Goal: Communication & Community: Answer question/provide support

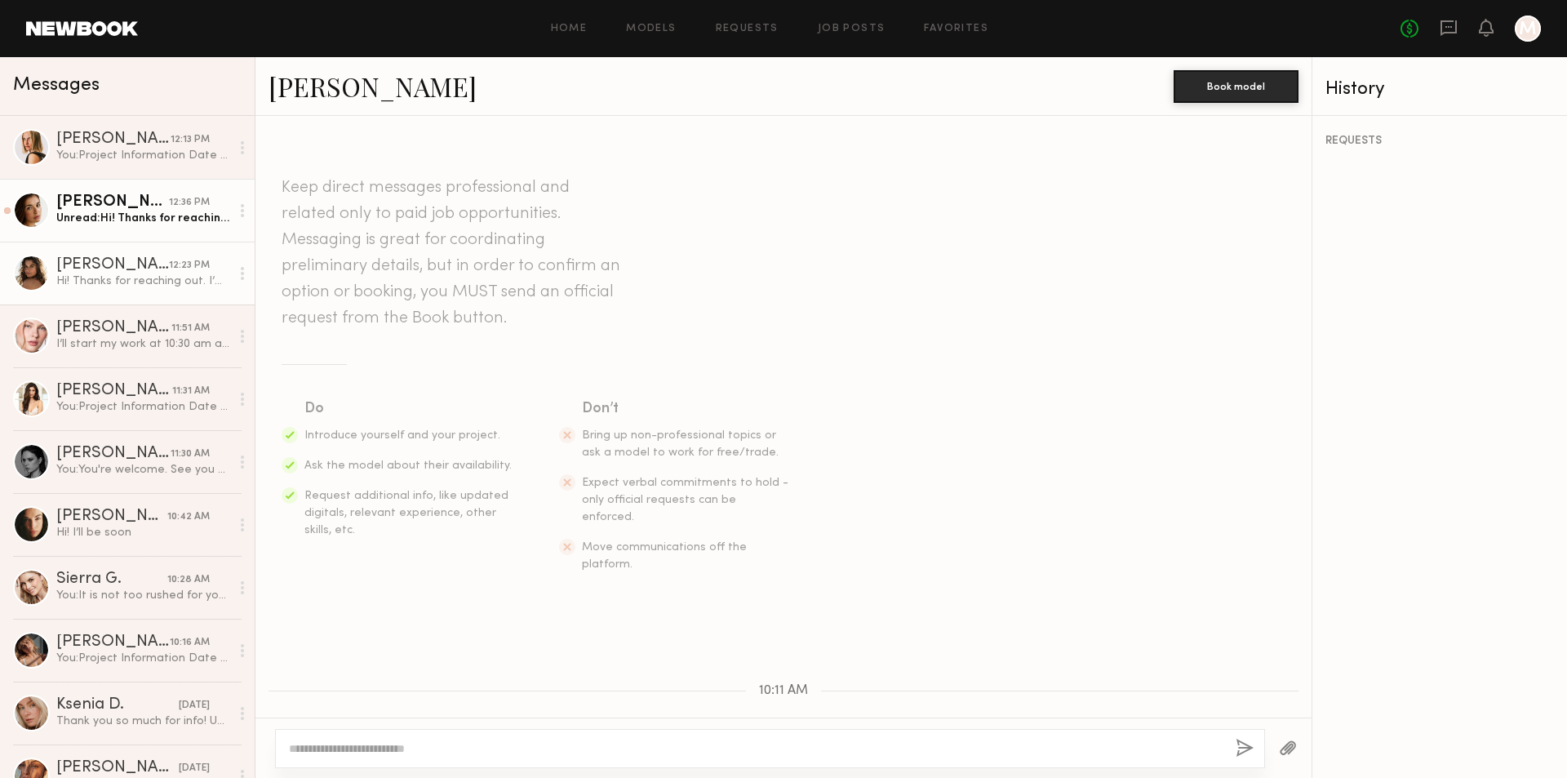
scroll to position [240, 0]
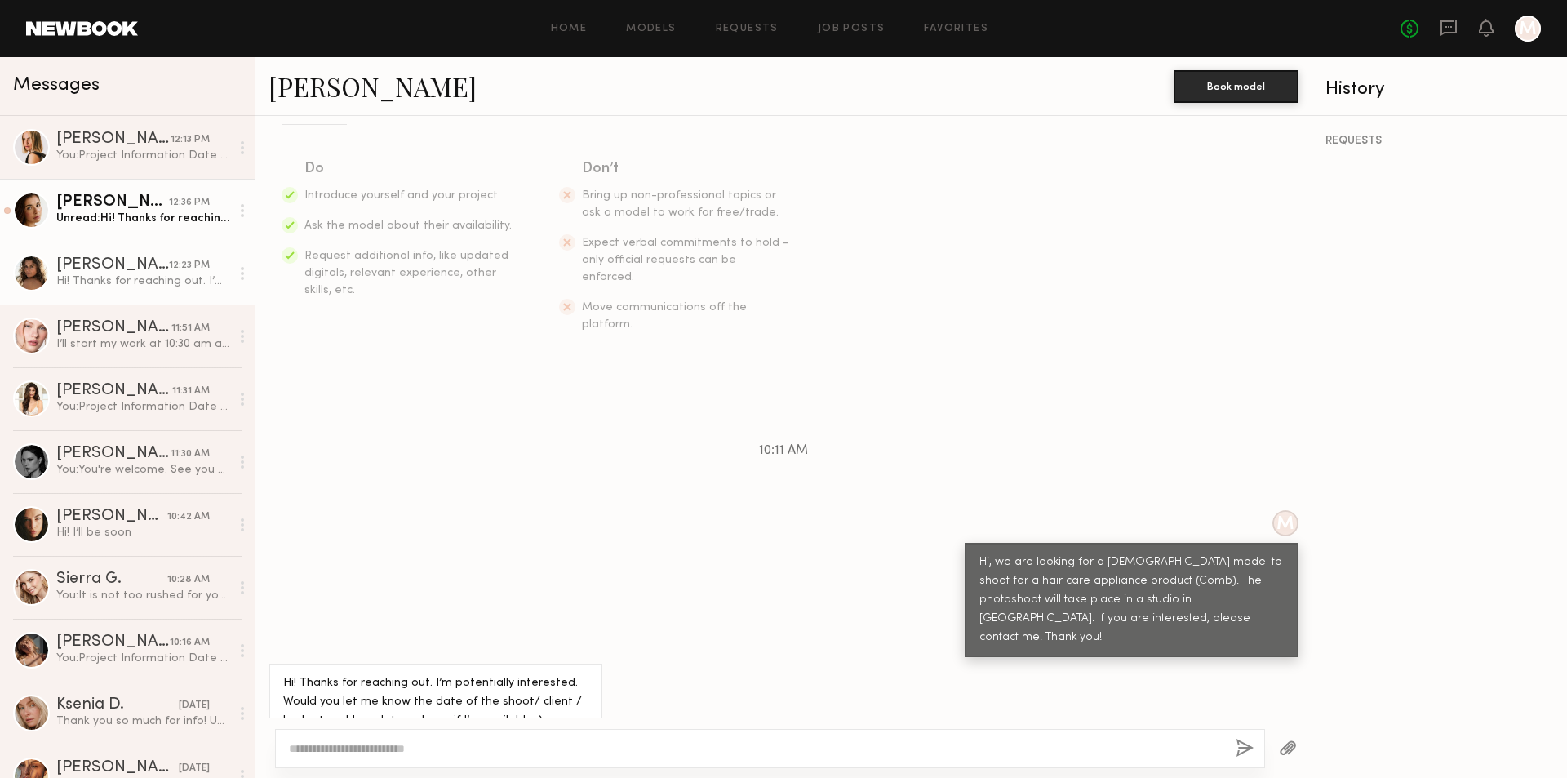
click at [151, 224] on div "Unread: Hi! Thanks for reaching out, I’m definitely interested! Let me know if …" at bounding box center [143, 218] width 174 height 16
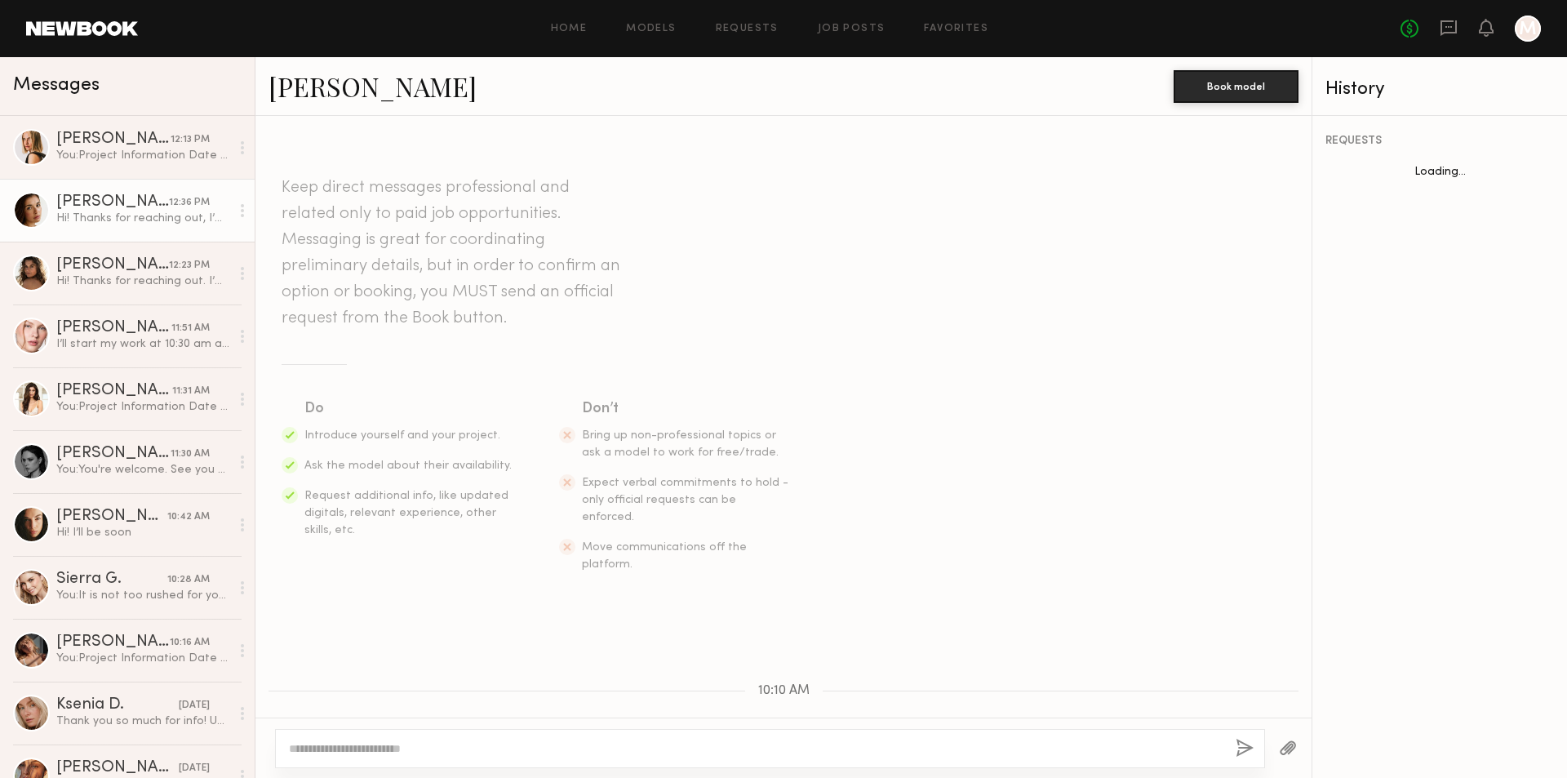
scroll to position [259, 0]
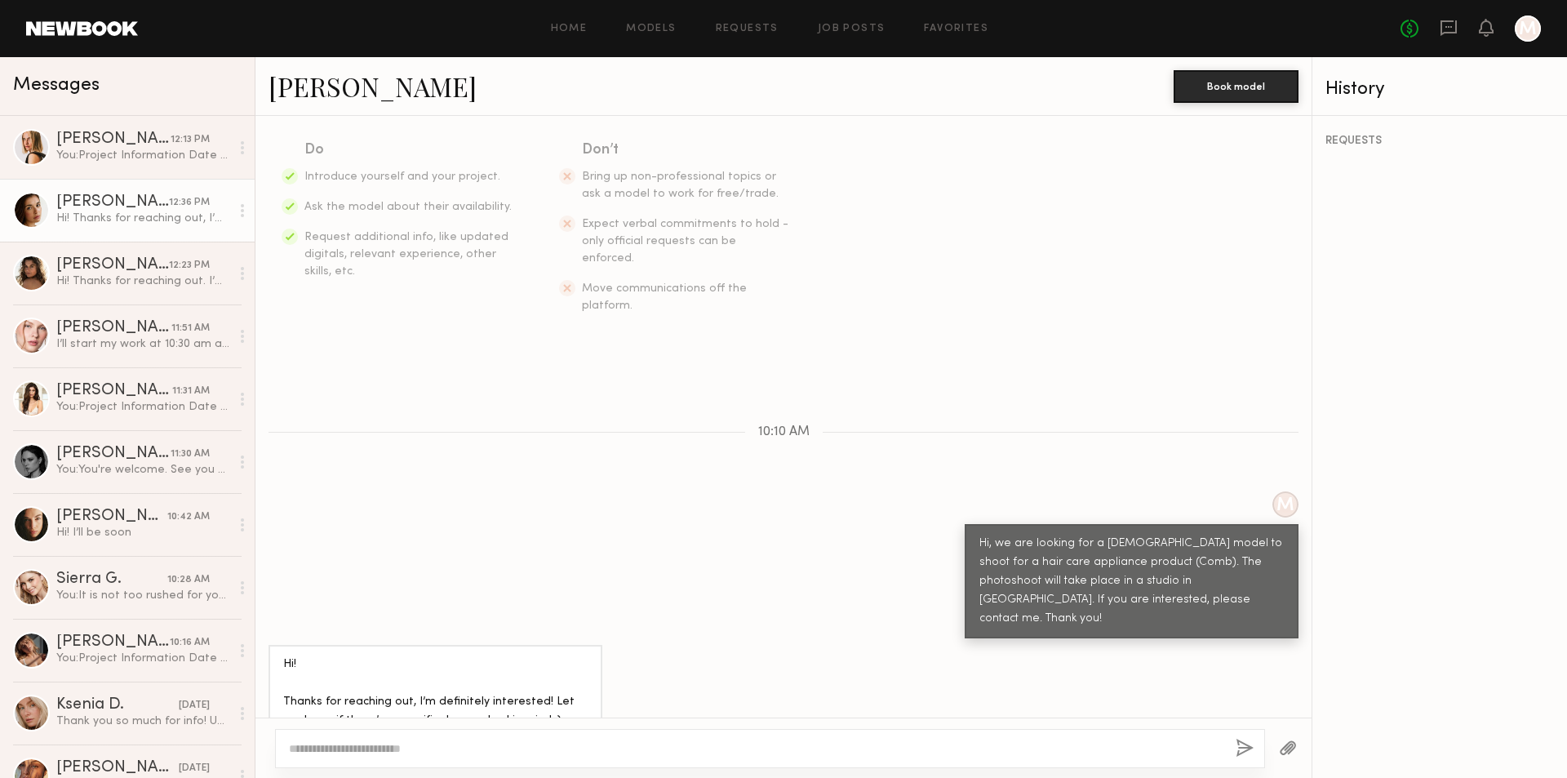
click at [431, 740] on textarea at bounding box center [755, 748] width 933 height 16
type textarea "*"
click at [481, 748] on textarea "**********" at bounding box center [755, 748] width 933 height 16
click at [642, 741] on textarea "**********" at bounding box center [755, 748] width 933 height 16
type textarea "**********"
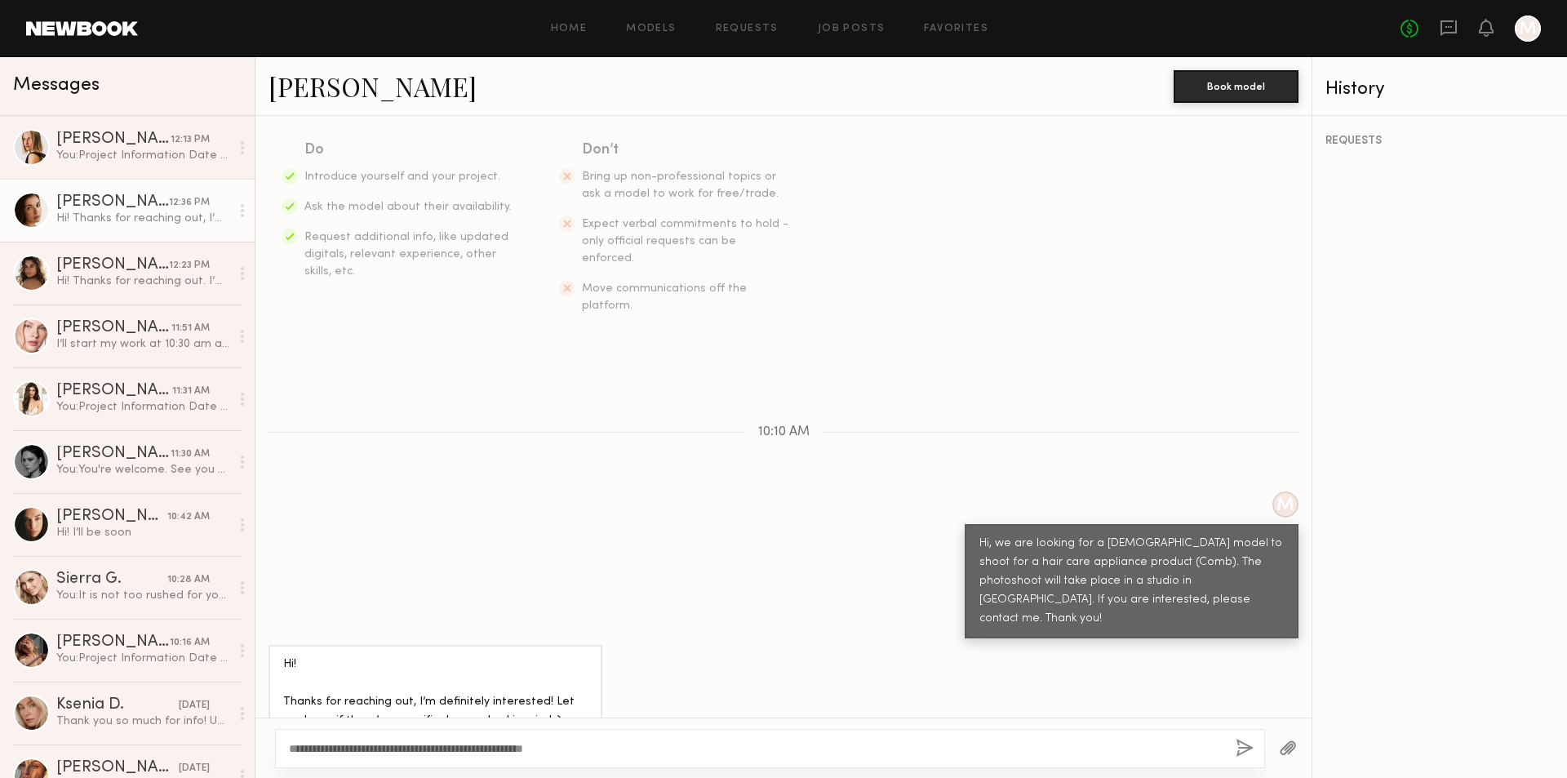
click at [1239, 749] on button "button" at bounding box center [1244, 748] width 18 height 20
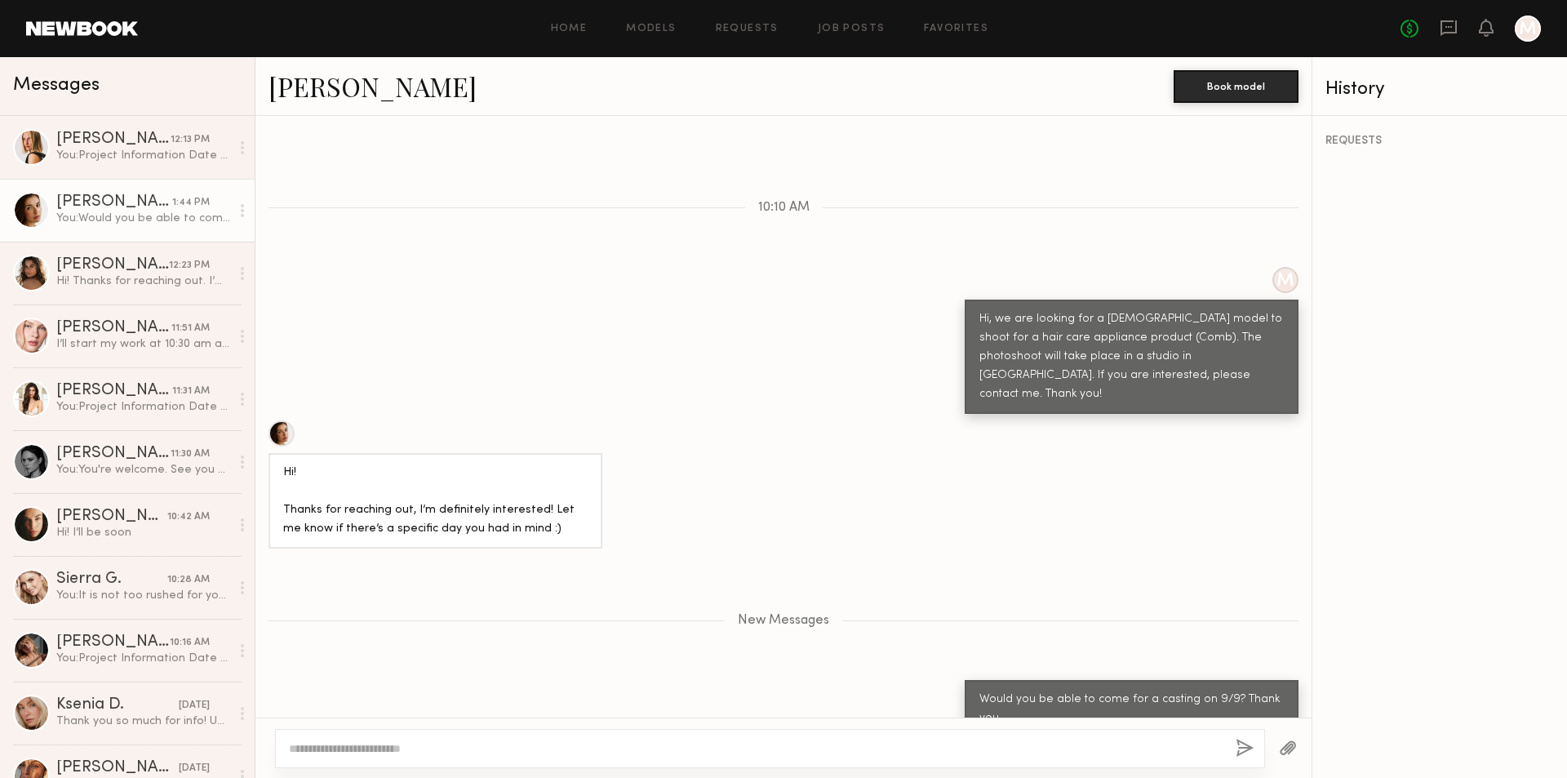
click at [496, 742] on textarea at bounding box center [755, 748] width 933 height 16
click at [456, 744] on textarea "**********" at bounding box center [755, 748] width 933 height 16
type textarea "**********"
click at [1240, 750] on button "button" at bounding box center [1244, 748] width 18 height 20
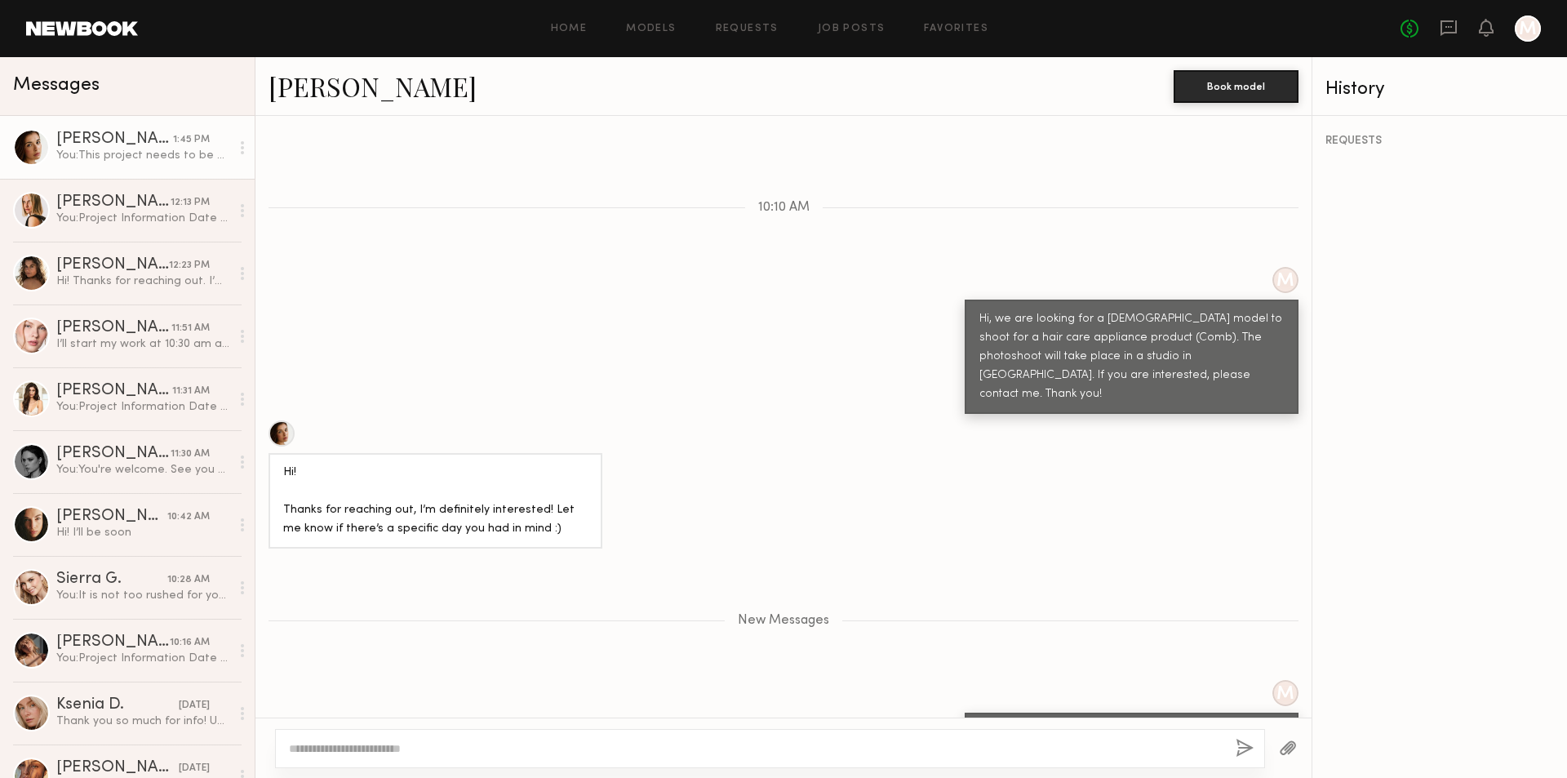
scroll to position [561, 0]
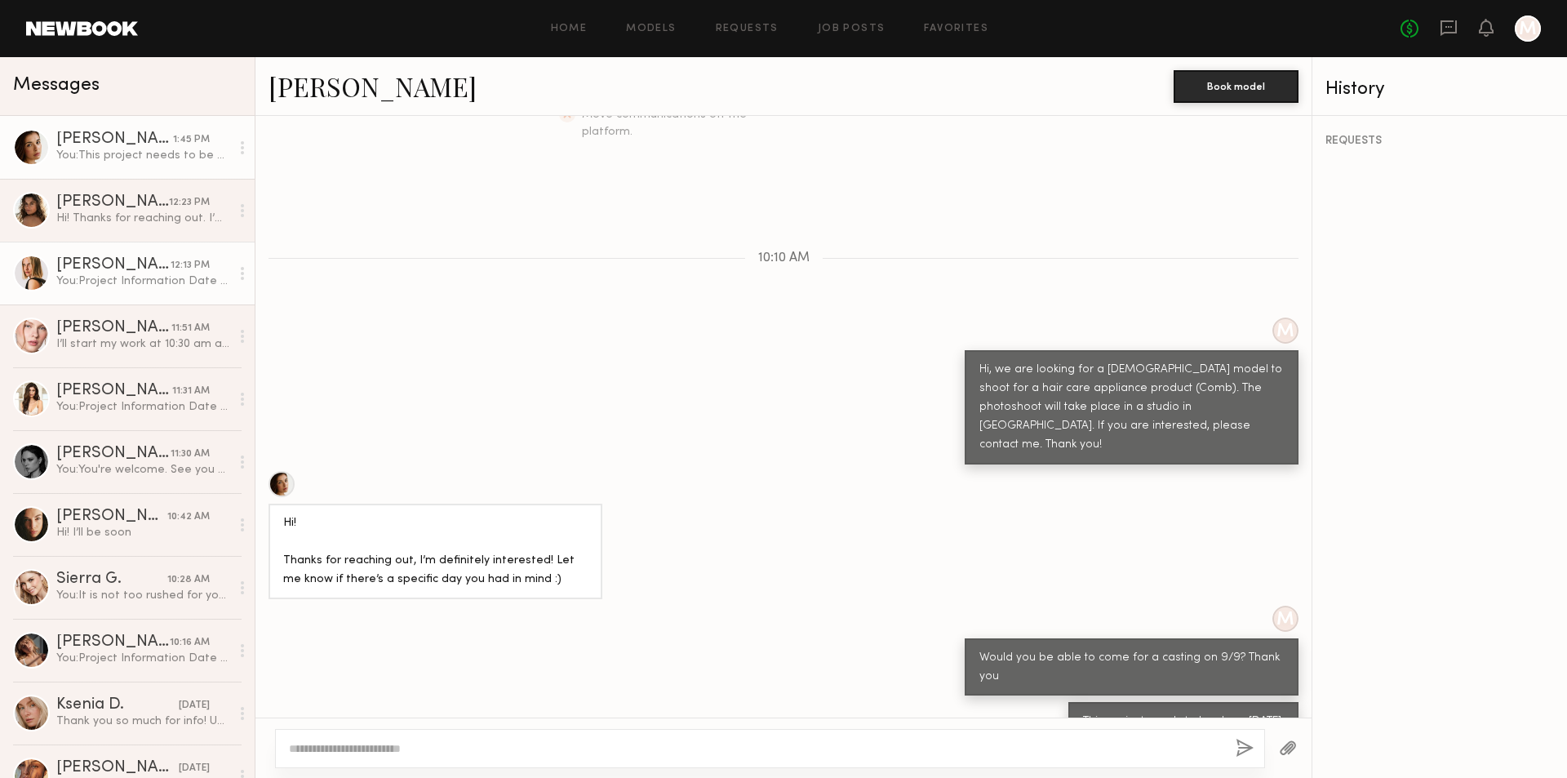
scroll to position [433, 0]
click at [80, 268] on div "[PERSON_NAME]" at bounding box center [113, 265] width 114 height 16
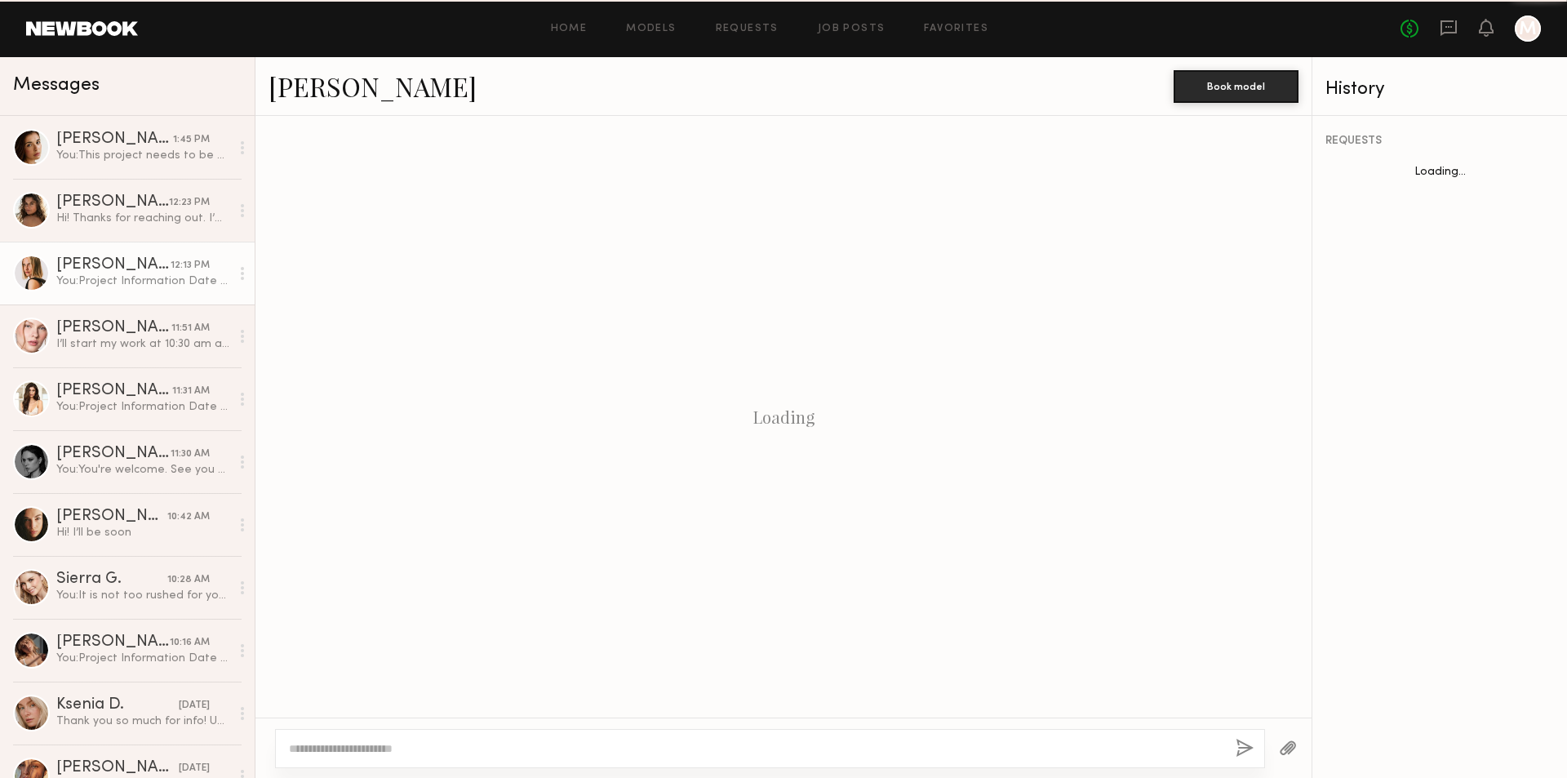
scroll to position [768, 0]
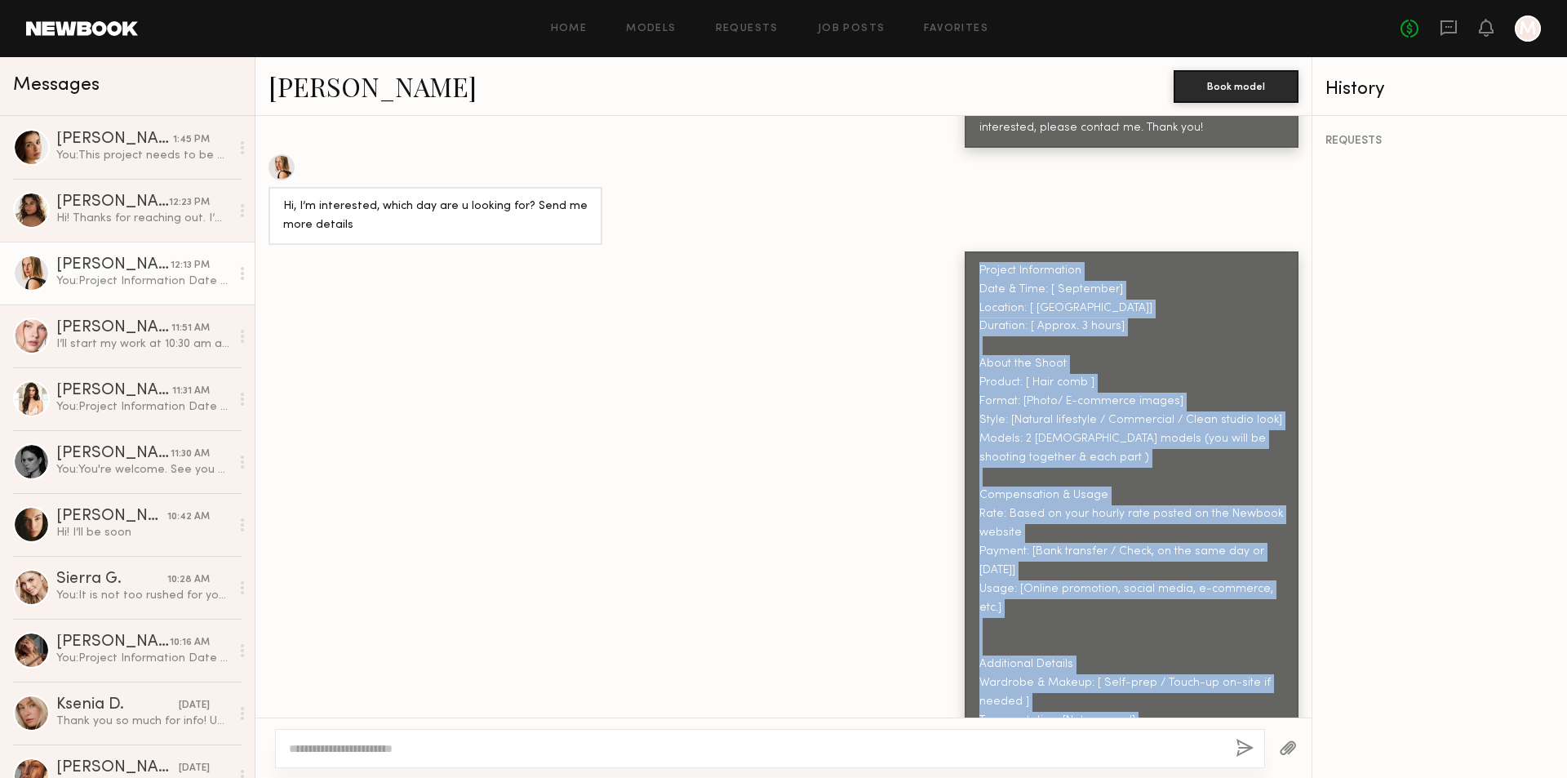
drag, startPoint x: 969, startPoint y: 228, endPoint x: 1109, endPoint y: 676, distance: 469.1
click at [1110, 676] on div "Project Information Date & Time: [ September] Location: [ [GEOGRAPHIC_DATA]] Du…" at bounding box center [1131, 505] width 304 height 487
copy div "Project Information Date & Time: [ September] Location: [ Pasadena] Duration: […"
click at [119, 153] on div "You: This project needs to be done within two weeks." at bounding box center [143, 156] width 174 height 16
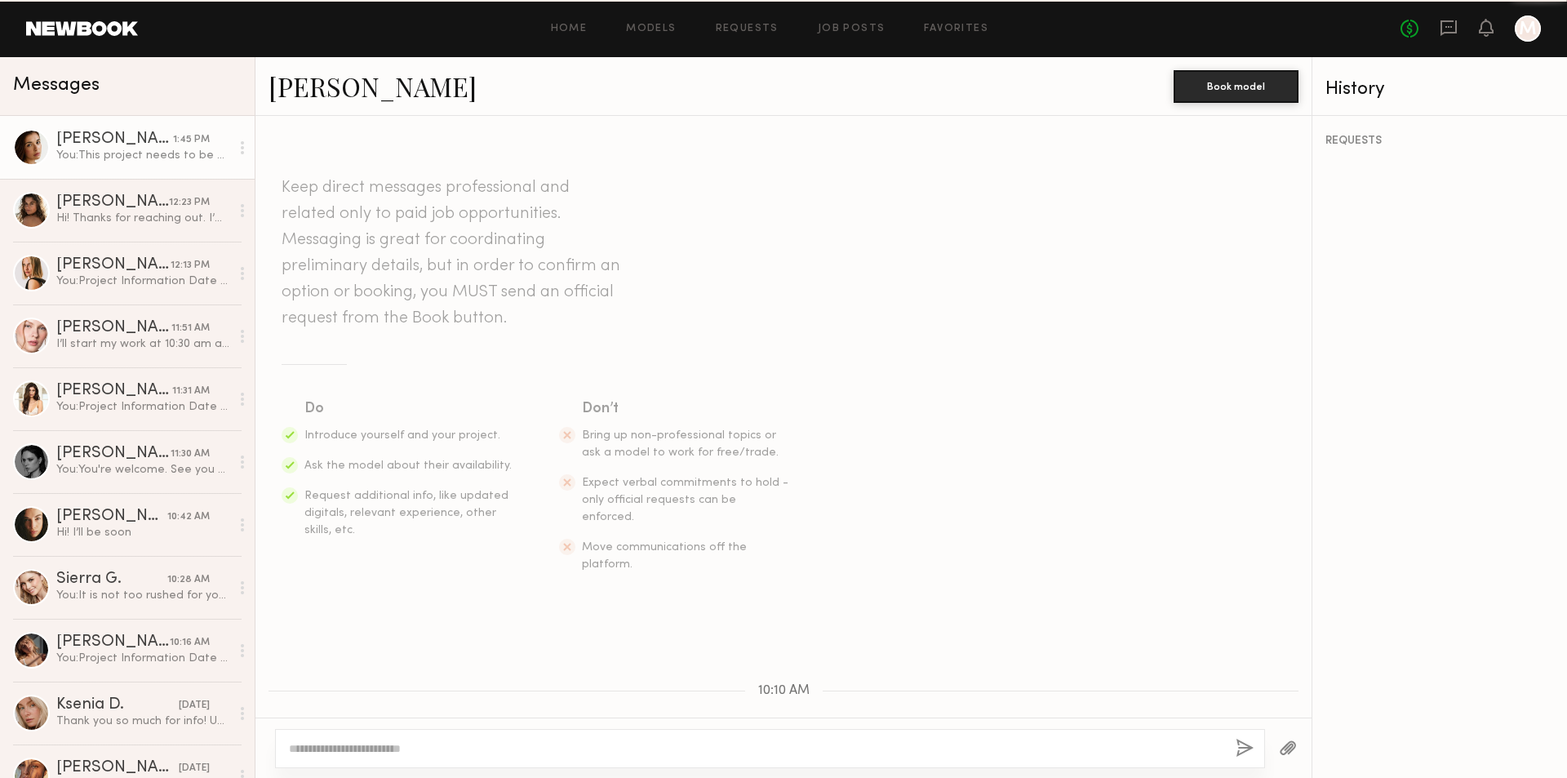
scroll to position [433, 0]
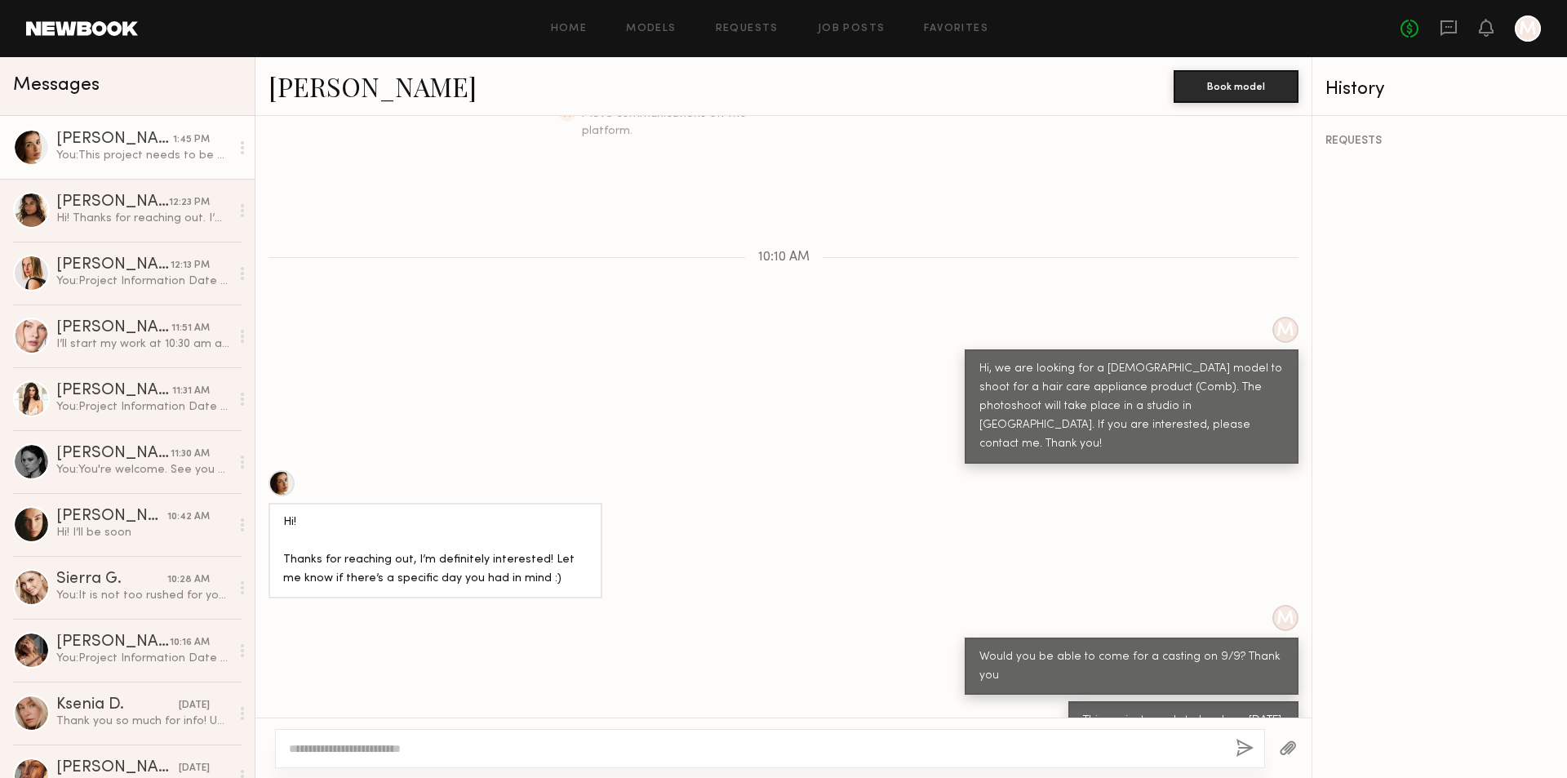
click at [518, 740] on textarea at bounding box center [755, 748] width 933 height 16
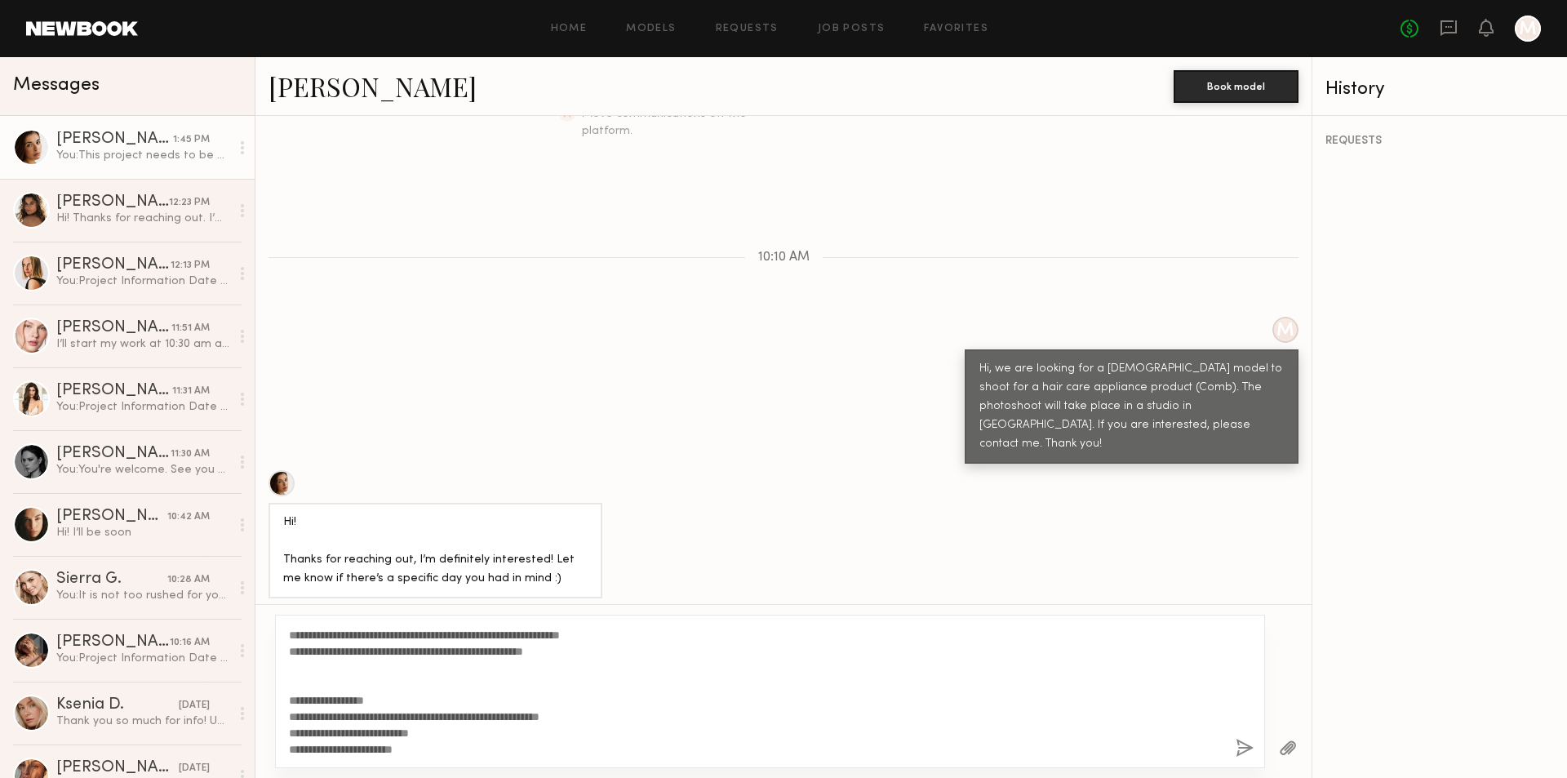
type textarea "**********"
click at [1242, 747] on button "button" at bounding box center [1244, 748] width 18 height 20
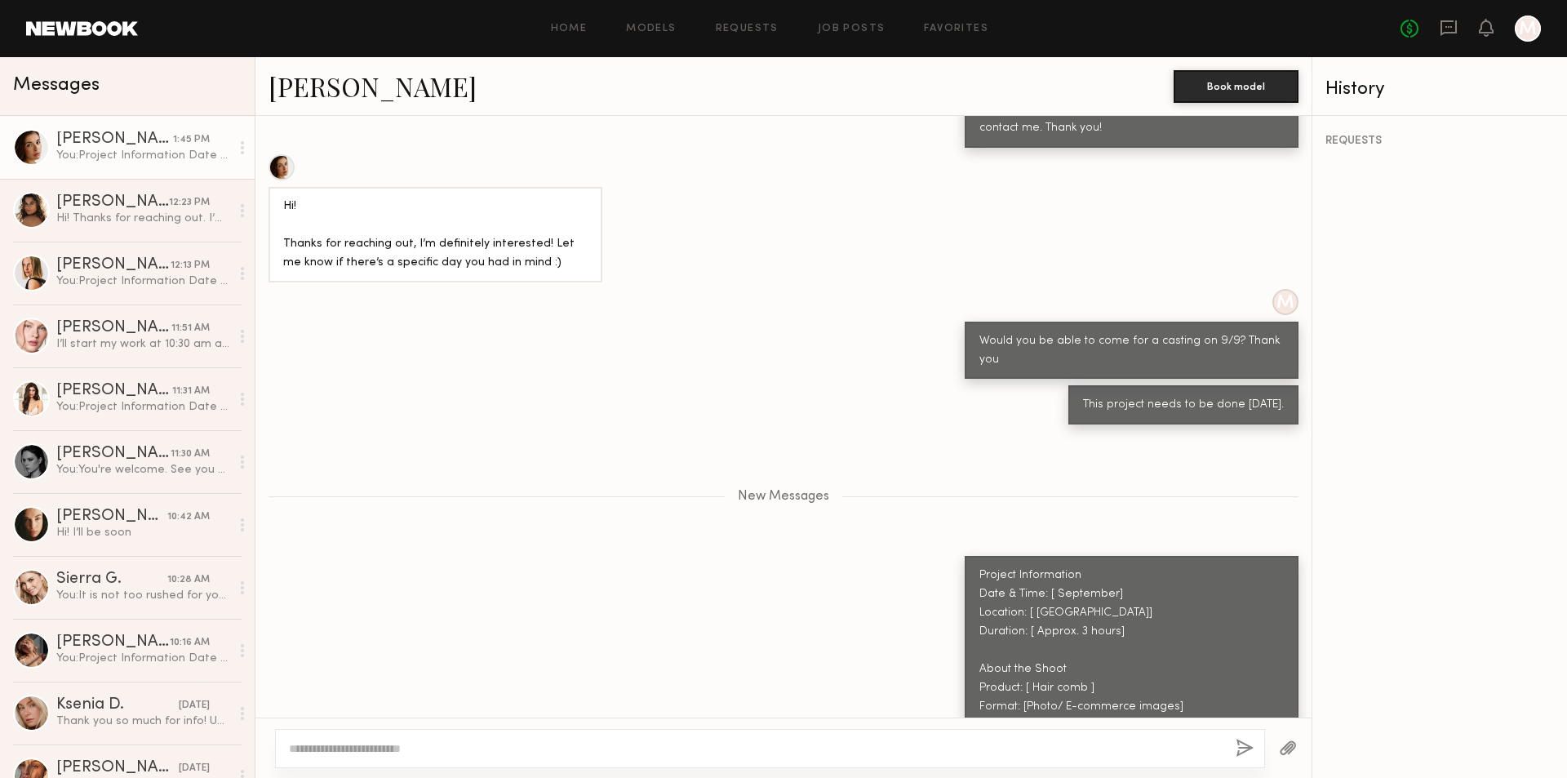
scroll to position [729, 0]
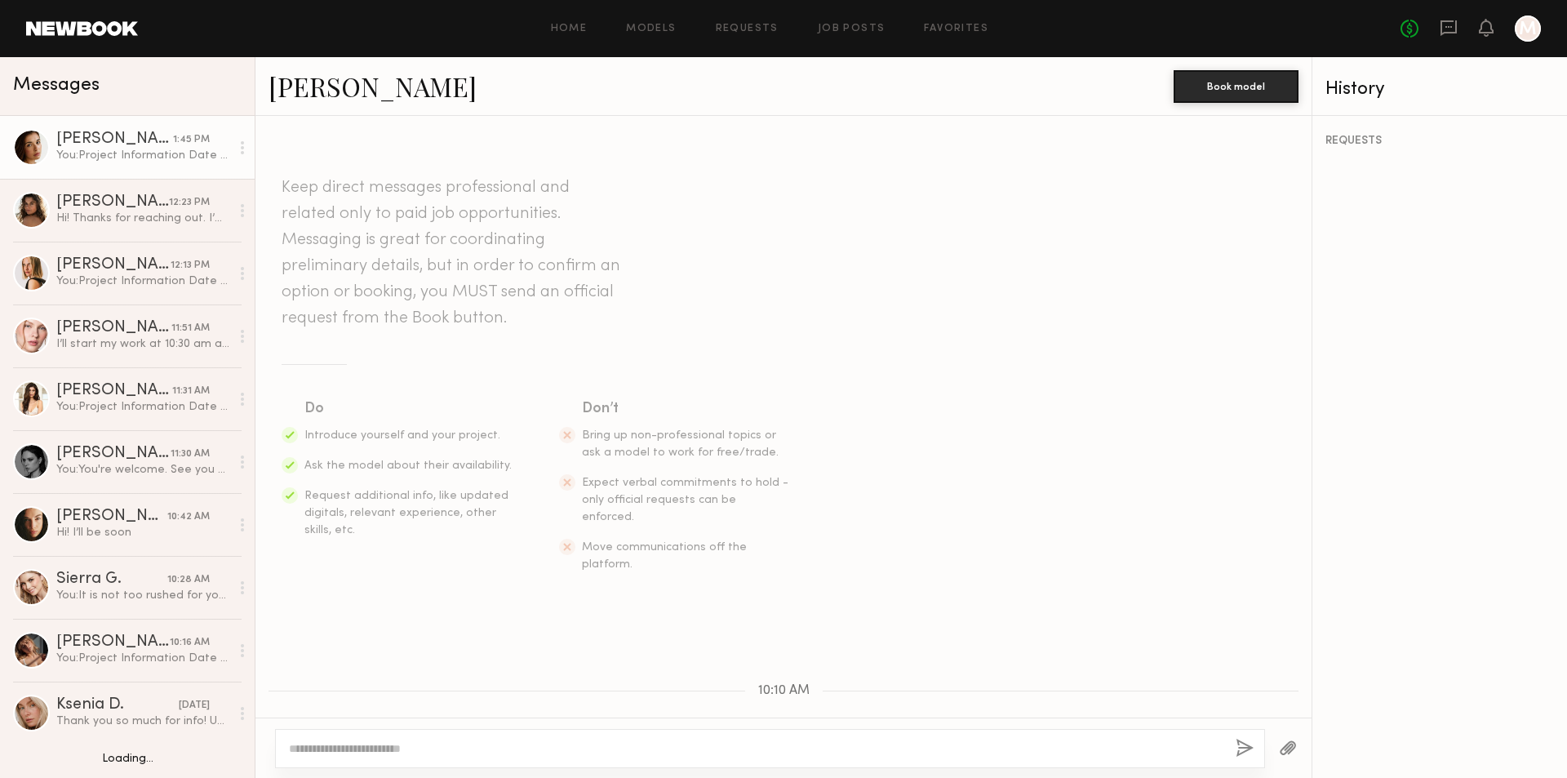
scroll to position [928, 0]
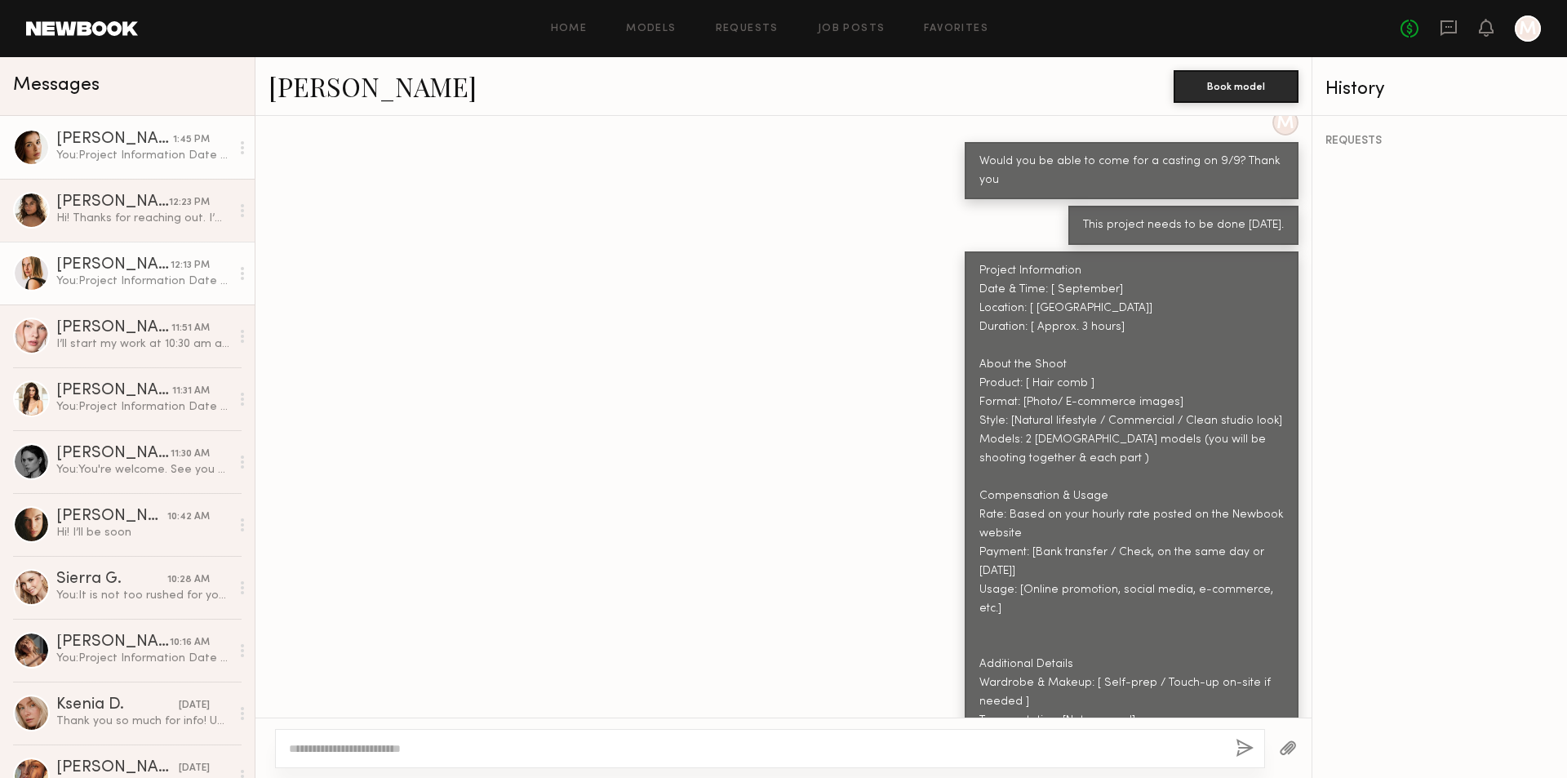
click at [86, 265] on div "[PERSON_NAME]" at bounding box center [113, 265] width 114 height 16
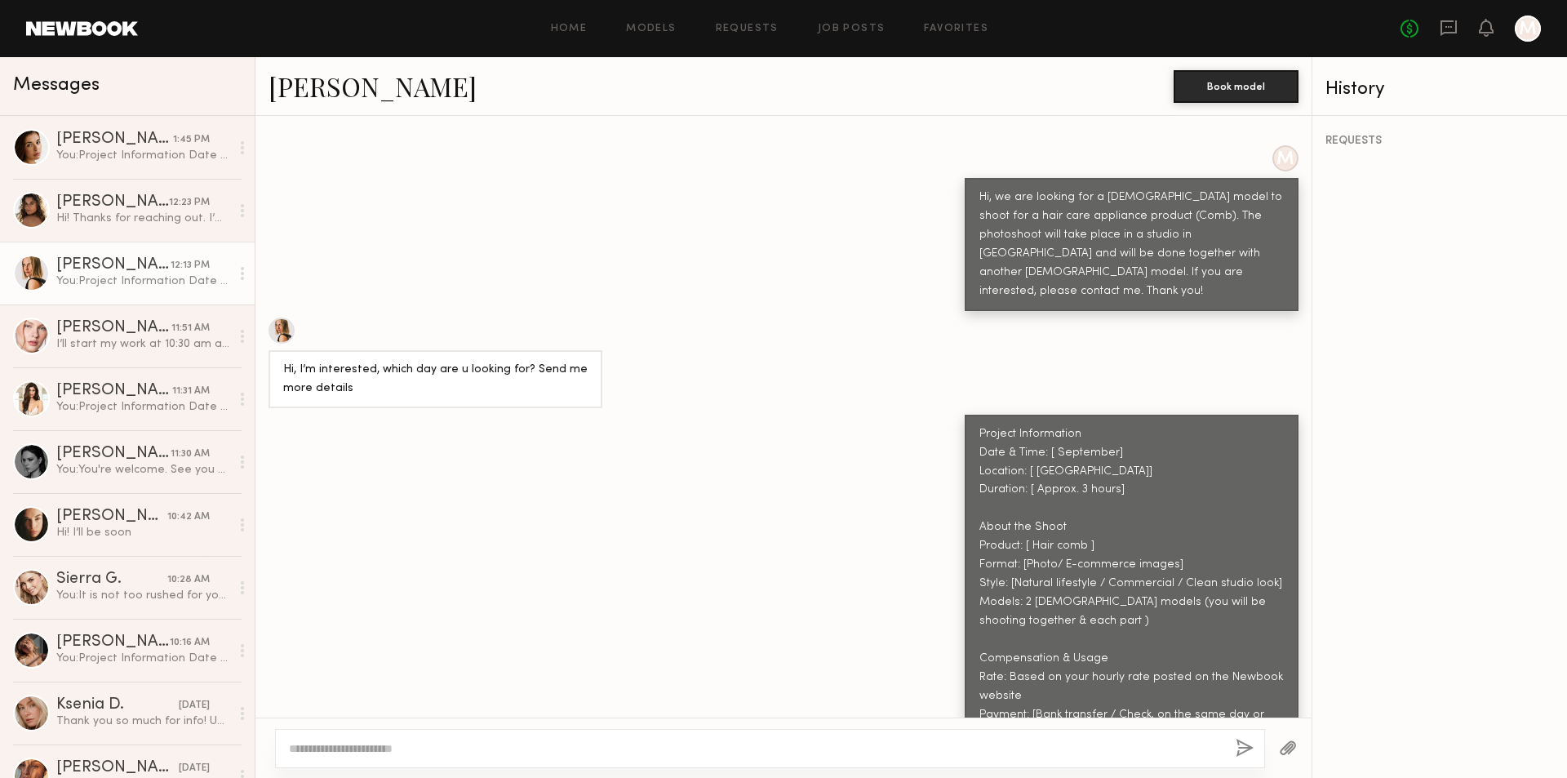
scroll to position [768, 0]
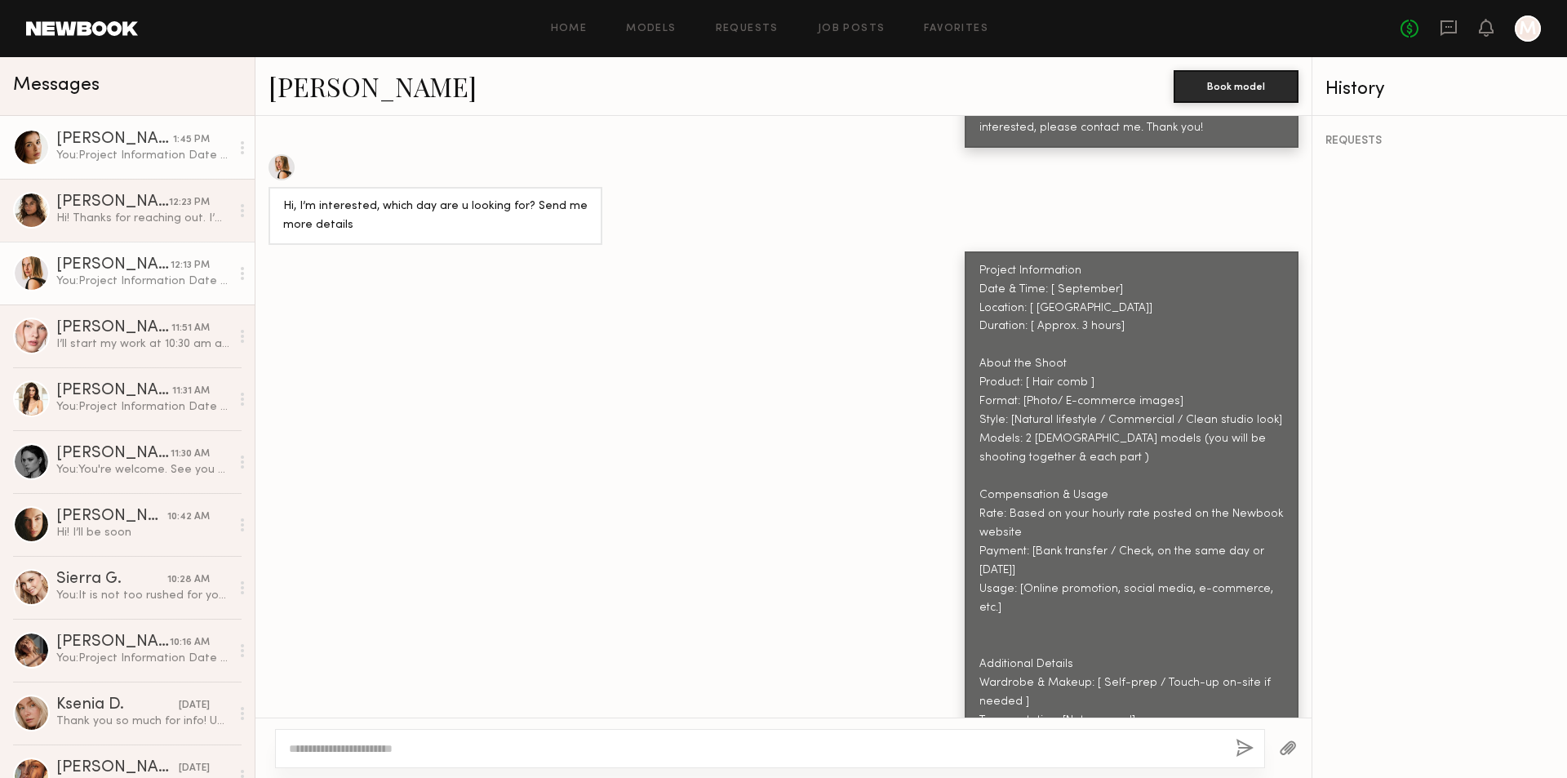
click at [113, 153] on div "You: Project Information Date & Time: [ September] Location: [ Pasadena] Durati…" at bounding box center [143, 156] width 174 height 16
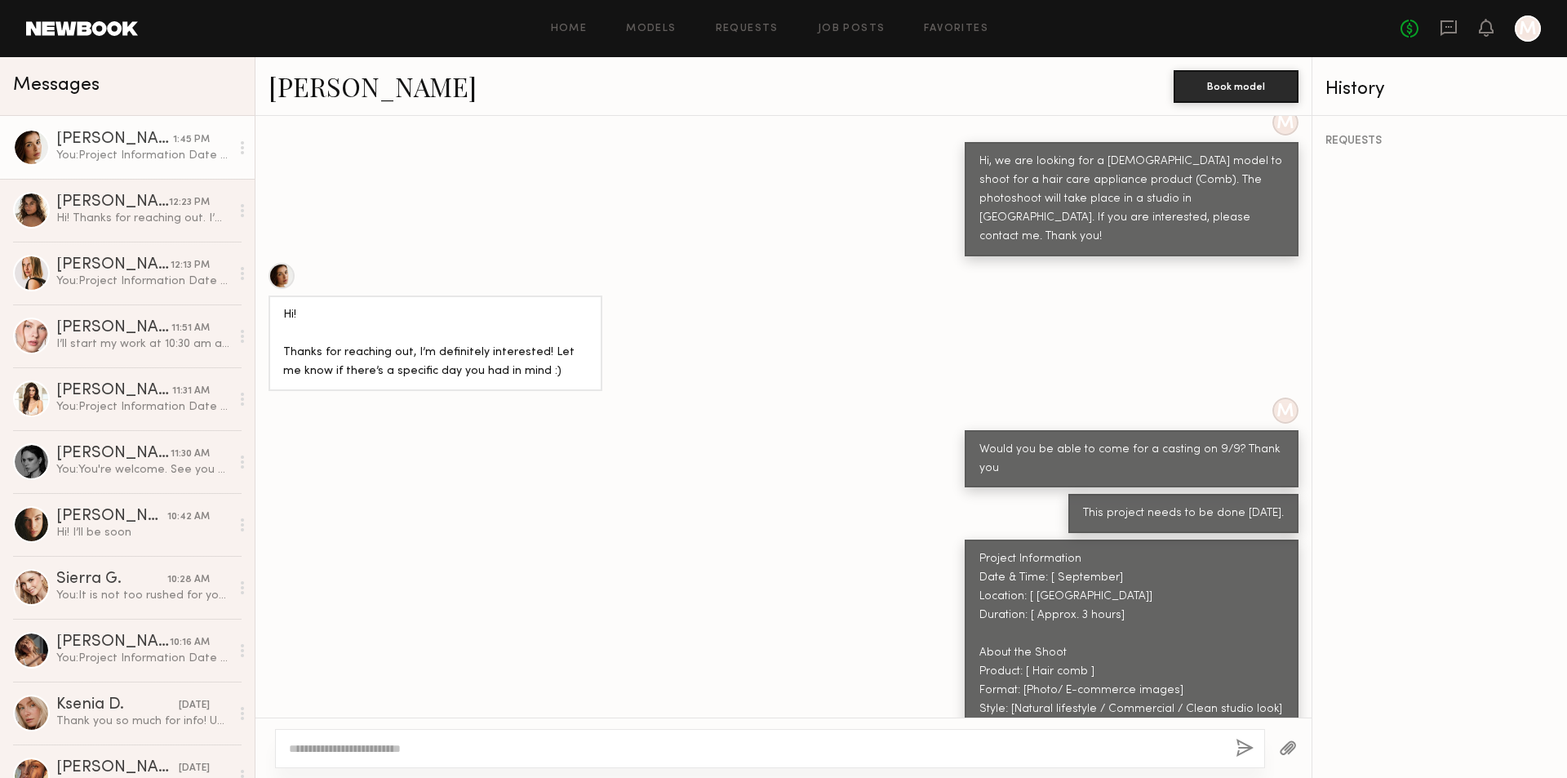
scroll to position [602, 0]
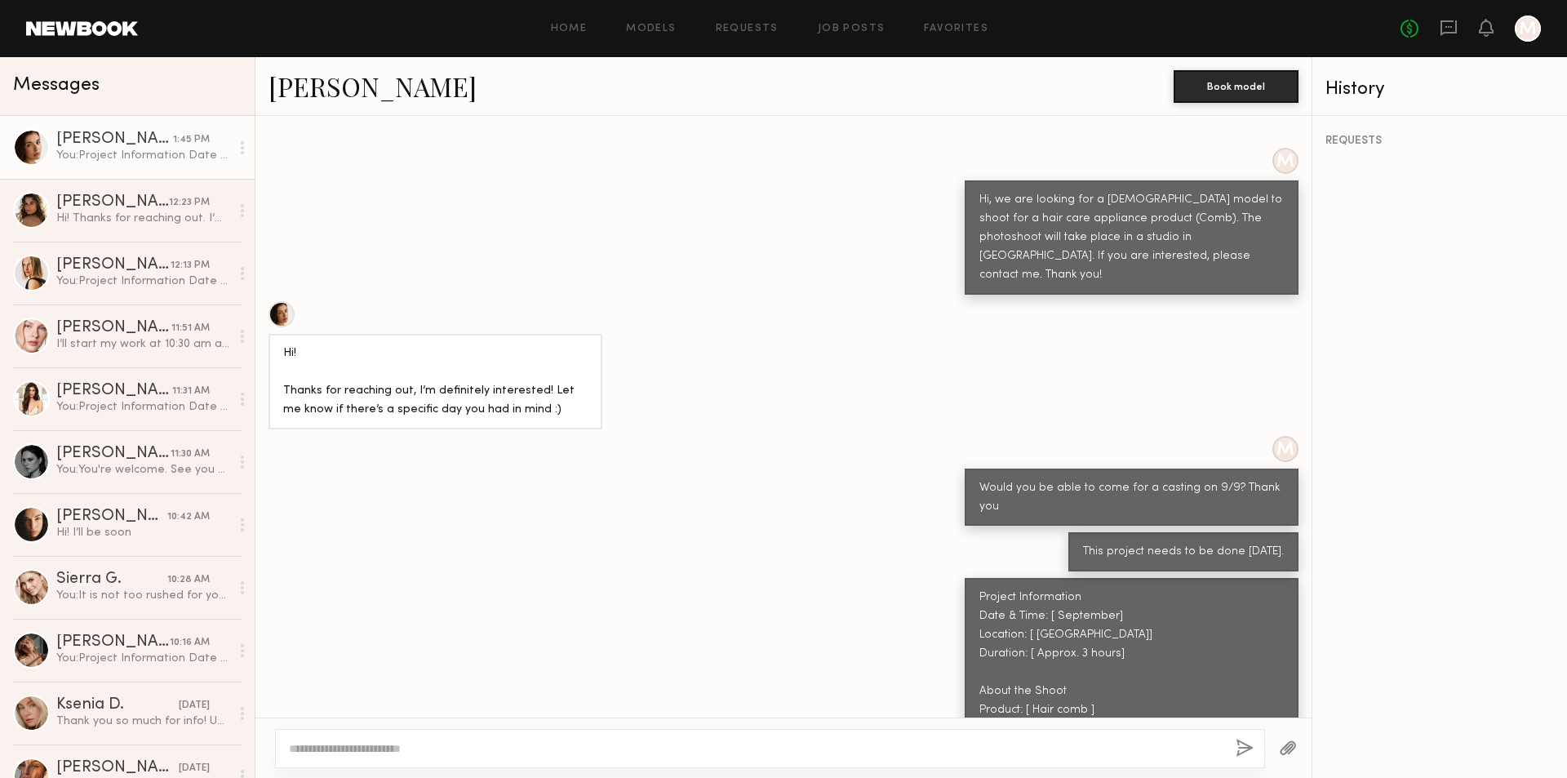
click at [321, 87] on link "[PERSON_NAME]" at bounding box center [372, 86] width 208 height 35
